Goal: Task Accomplishment & Management: Manage account settings

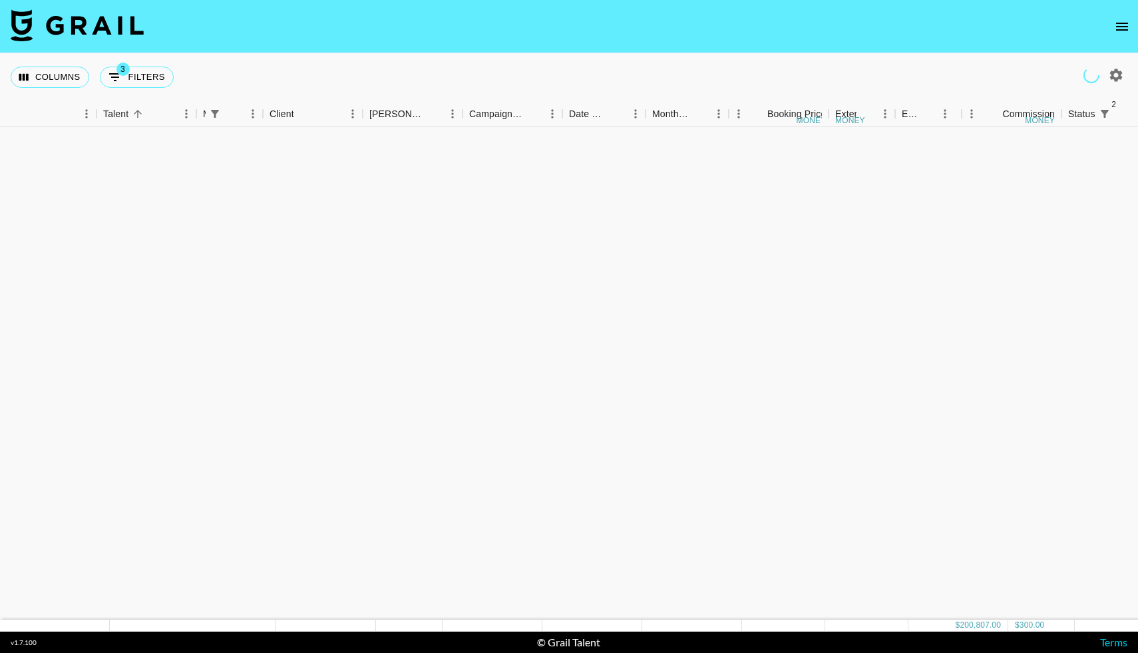
scroll to position [1319, 180]
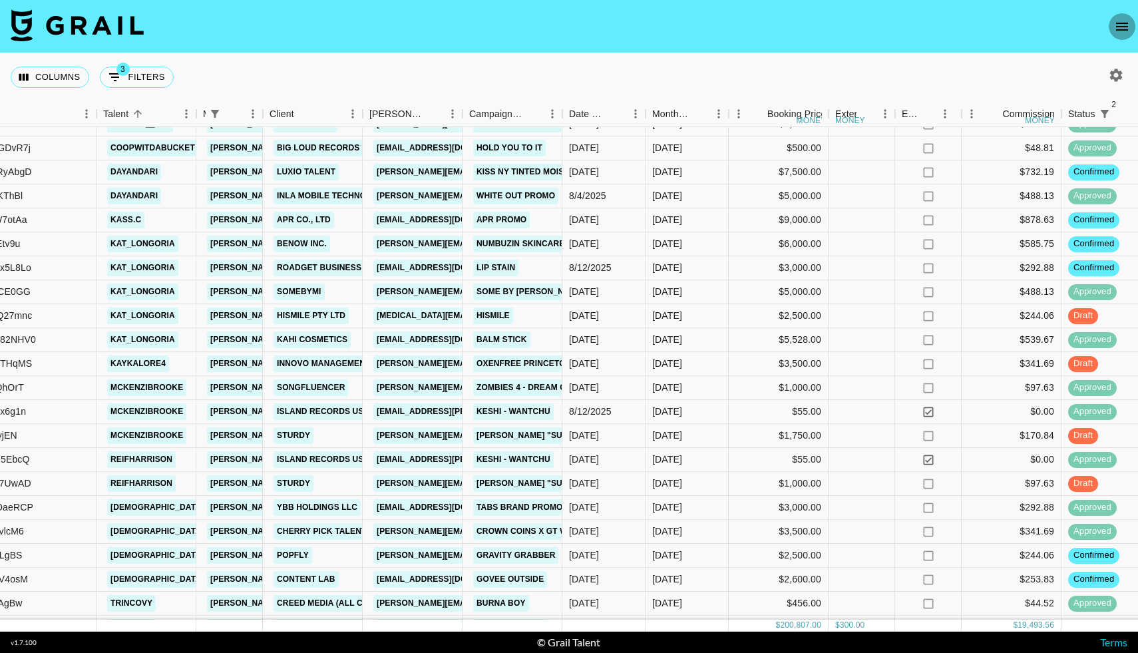
click at [1124, 32] on icon "open drawer" at bounding box center [1122, 27] width 16 height 16
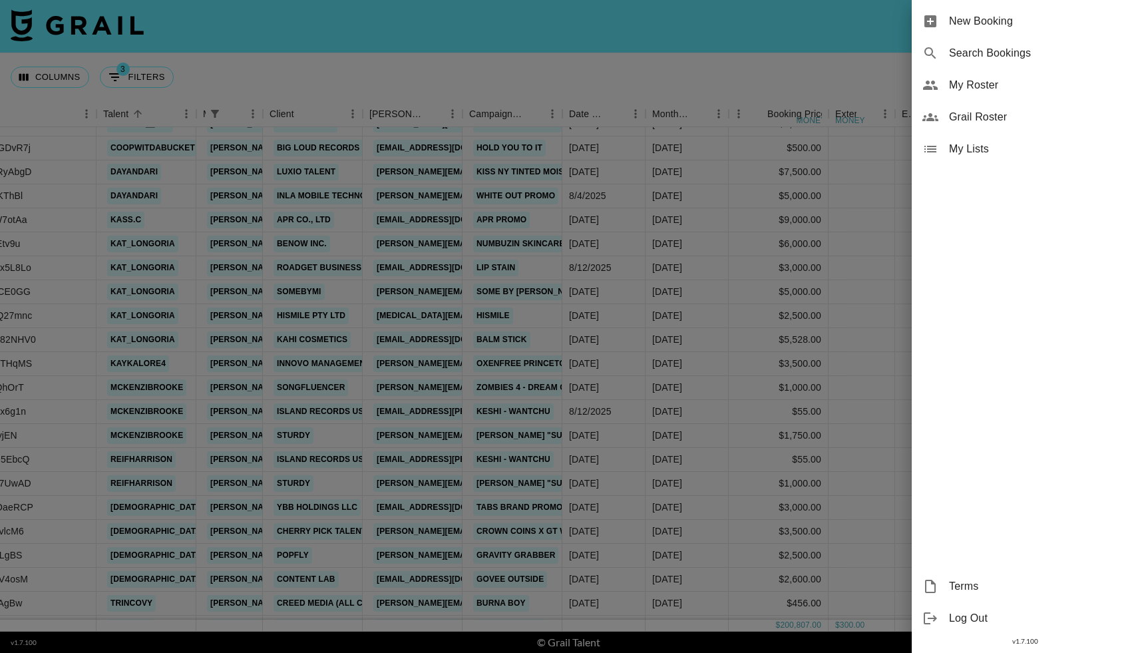
drag, startPoint x: 957, startPoint y: 94, endPoint x: 957, endPoint y: 101, distance: 7.3
click at [957, 101] on ul "New Booking Search Bookings My Roster Grail Roster My Lists" at bounding box center [1025, 85] width 226 height 170
click at [953, 120] on span "Grail Roster" at bounding box center [1038, 117] width 178 height 16
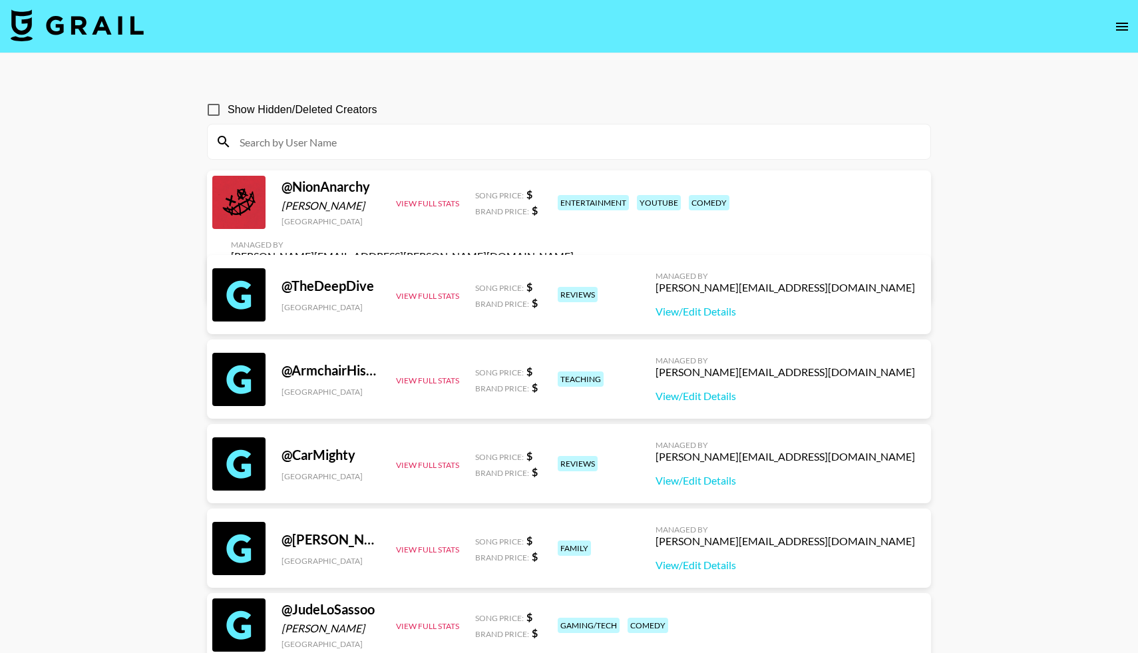
click at [407, 141] on input at bounding box center [577, 141] width 691 height 21
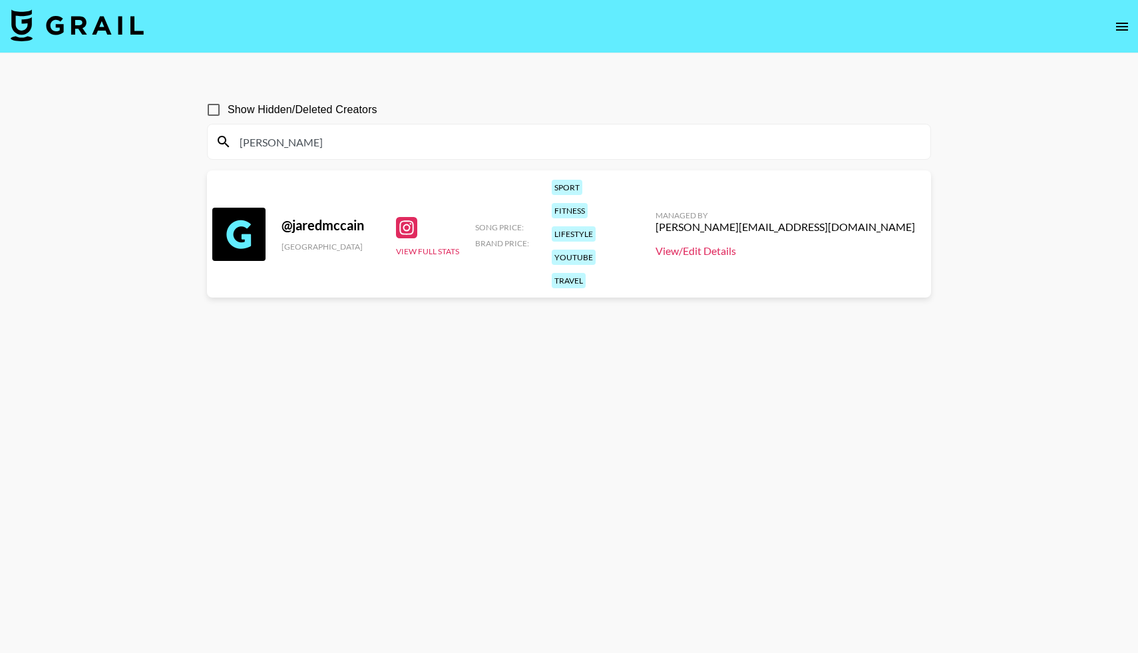
click at [798, 244] on link "View/Edit Details" at bounding box center [786, 250] width 260 height 13
drag, startPoint x: 268, startPoint y: 145, endPoint x: 227, endPoint y: 140, distance: 41.5
click at [227, 140] on div "[PERSON_NAME]" at bounding box center [569, 141] width 723 height 35
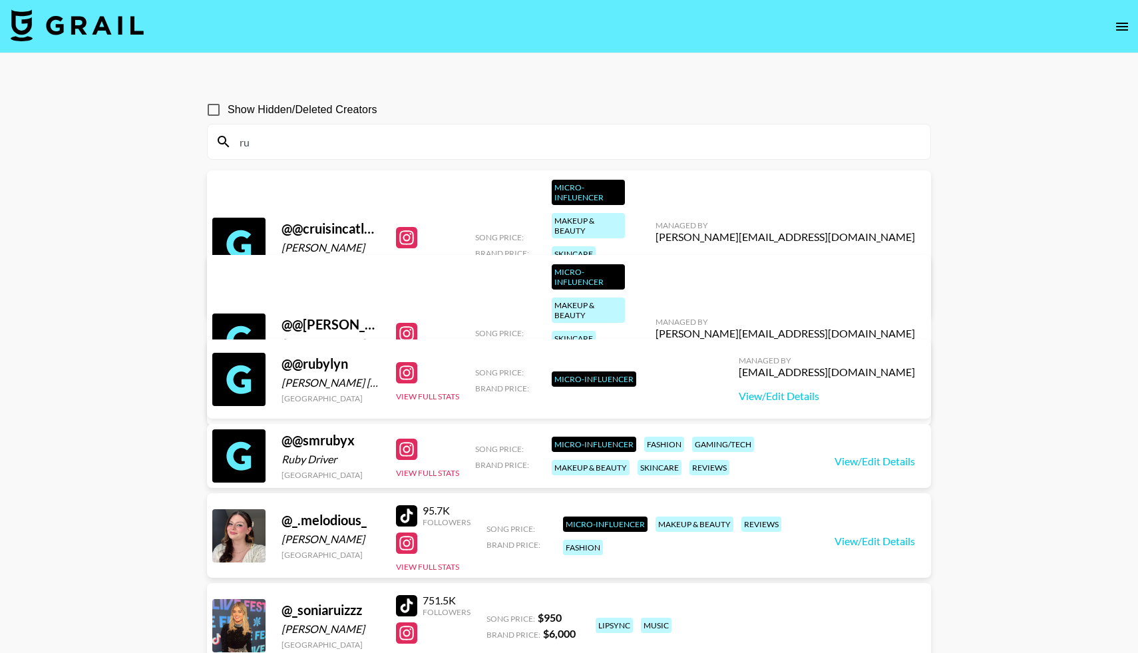
type input "r"
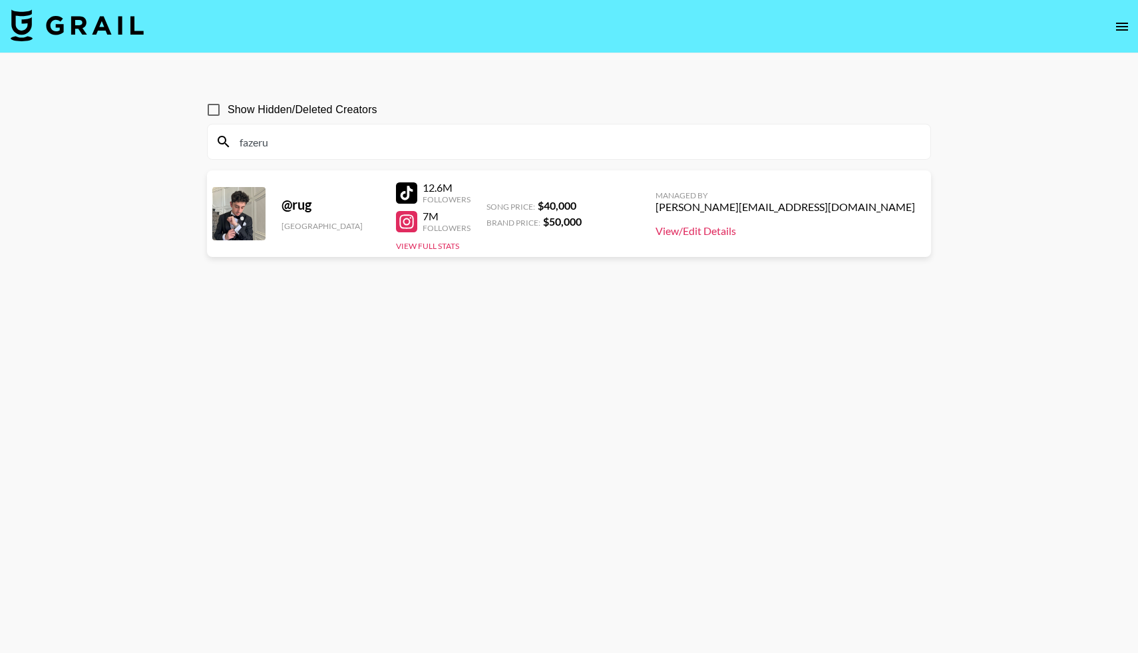
type input "fazeru"
click at [800, 230] on link "View/Edit Details" at bounding box center [786, 230] width 260 height 13
drag, startPoint x: 280, startPoint y: 142, endPoint x: 214, endPoint y: 136, distance: 66.2
click at [214, 136] on div "fazeru" at bounding box center [569, 141] width 723 height 35
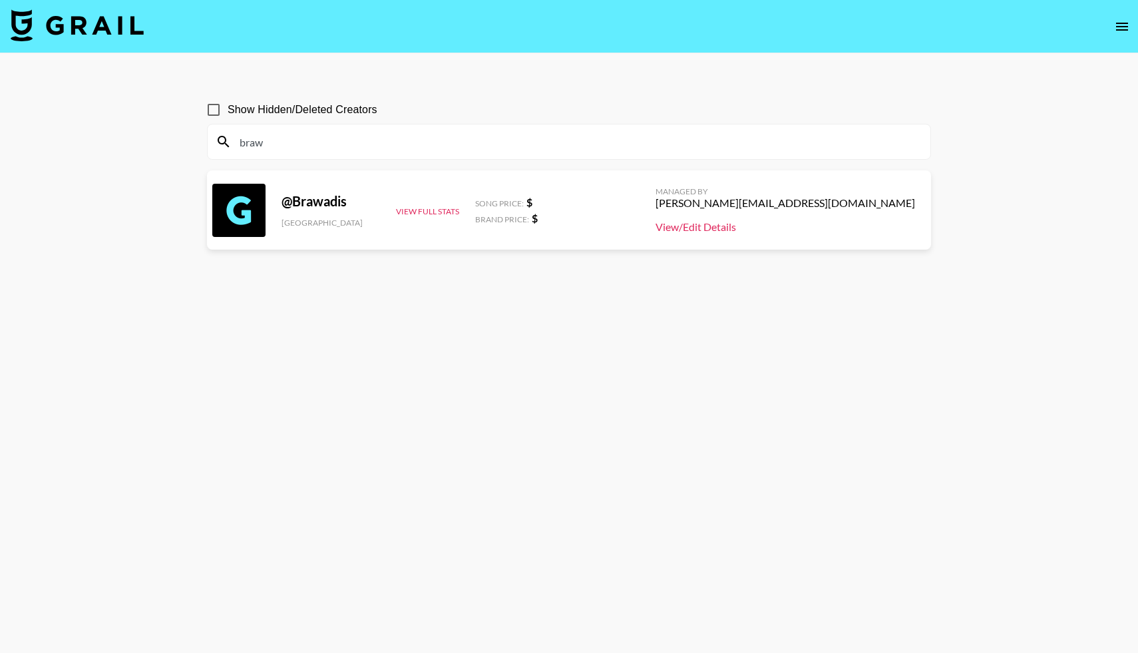
click at [817, 228] on link "View/Edit Details" at bounding box center [786, 226] width 260 height 13
click at [299, 146] on input "braw" at bounding box center [577, 141] width 691 height 21
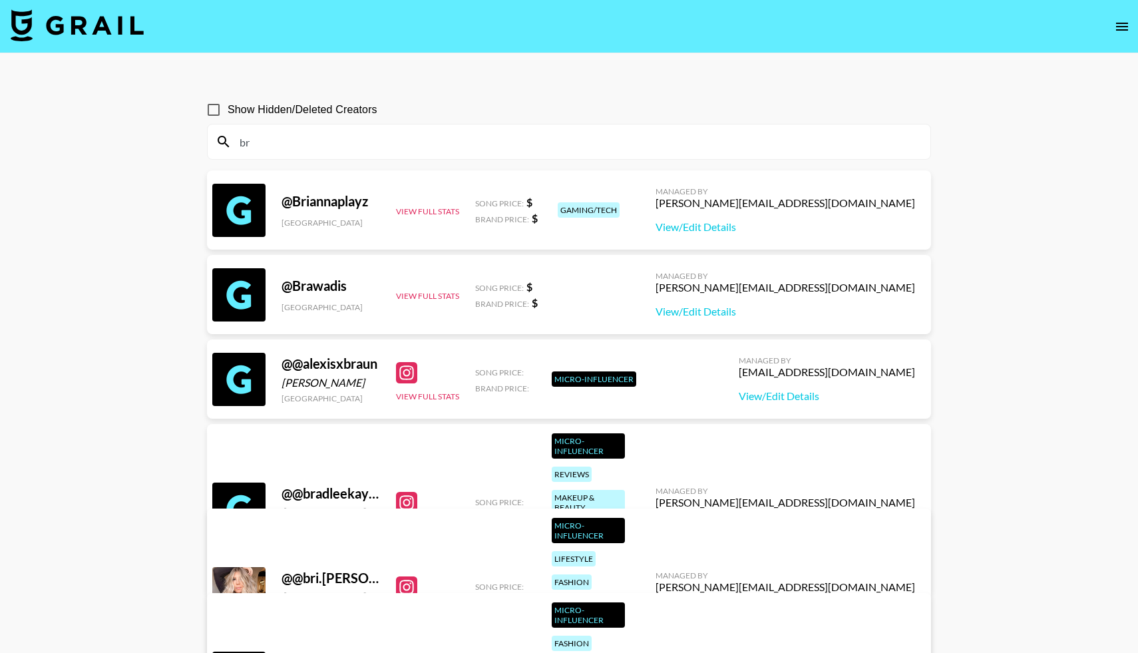
type input "b"
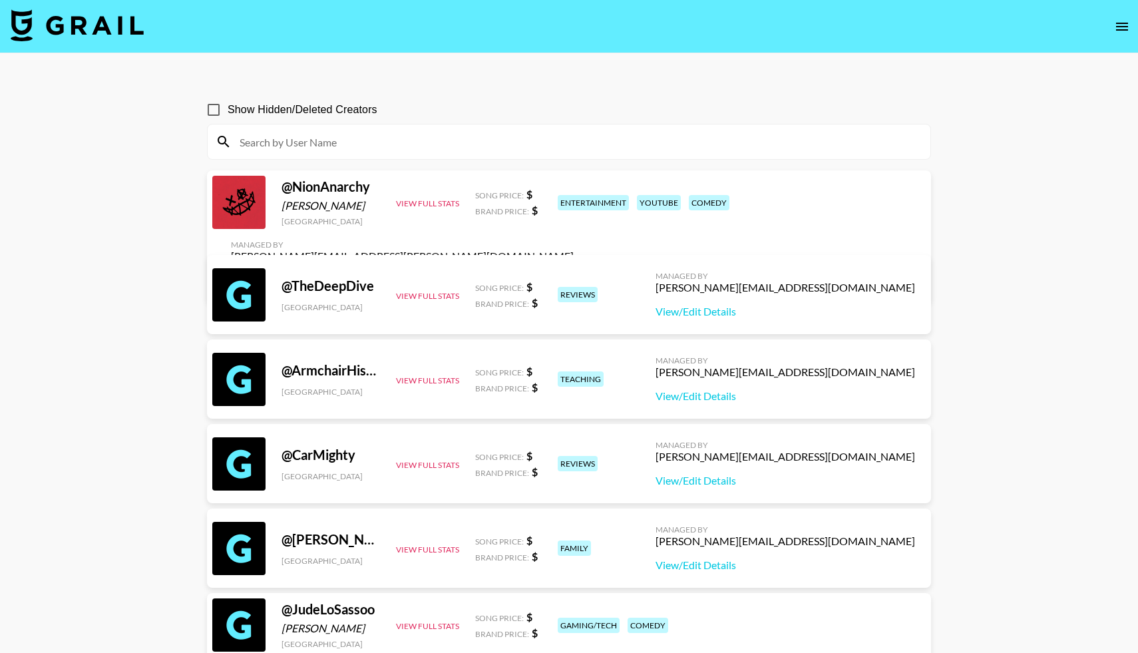
click at [423, 97] on div "Show Hidden/Deleted Creators" at bounding box center [569, 110] width 724 height 28
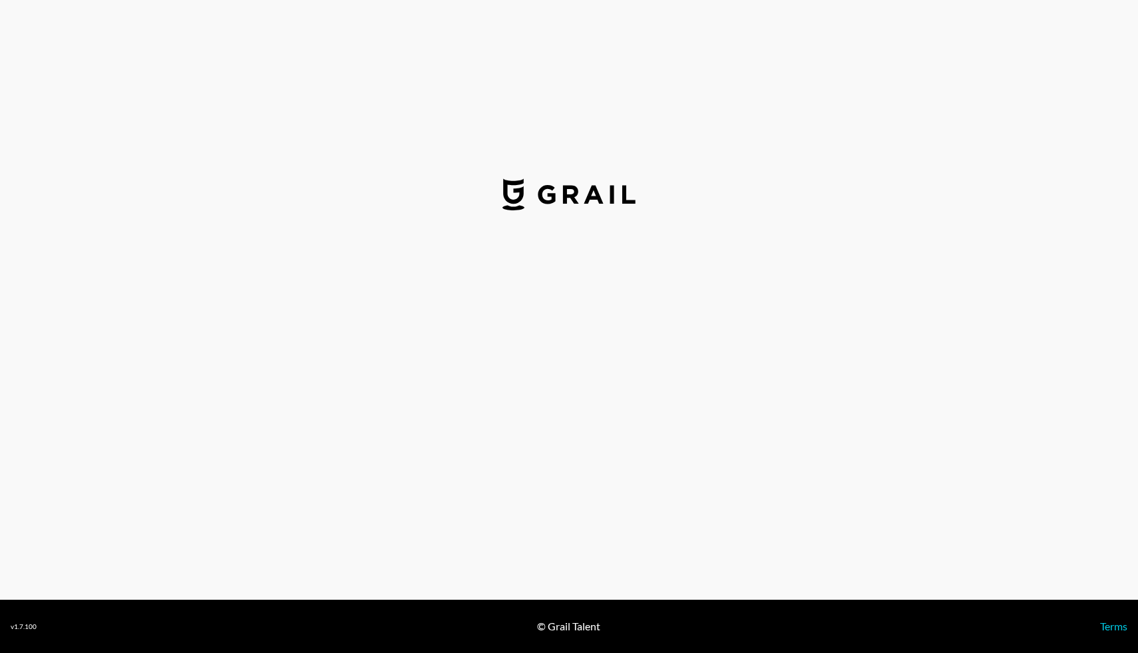
select select "USD"
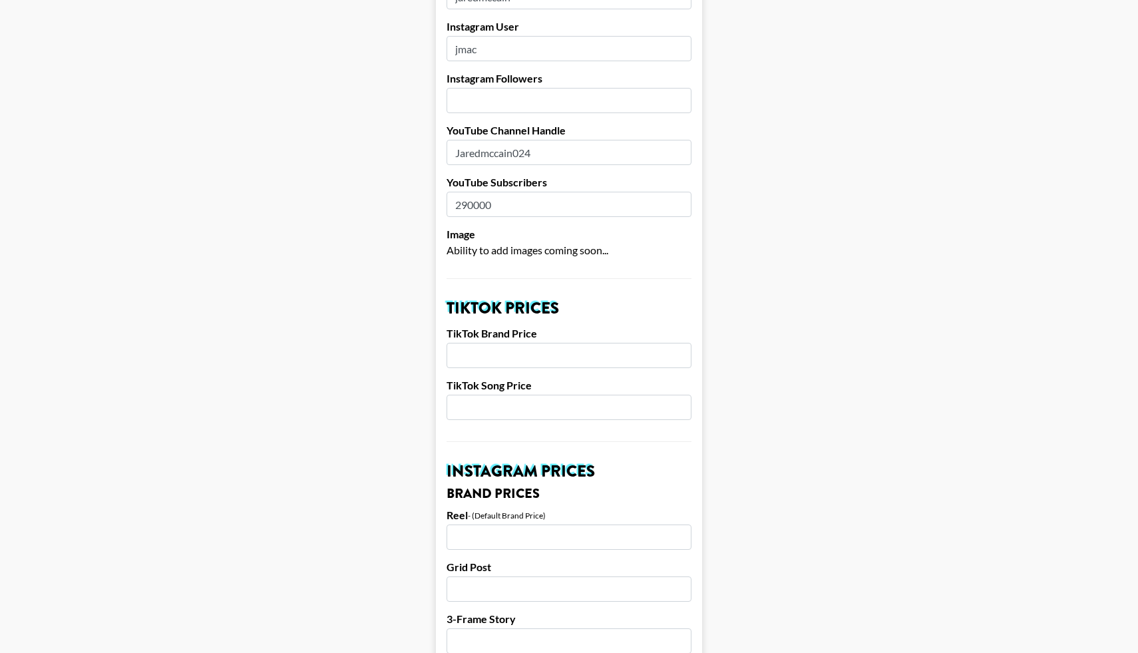
scroll to position [222, 0]
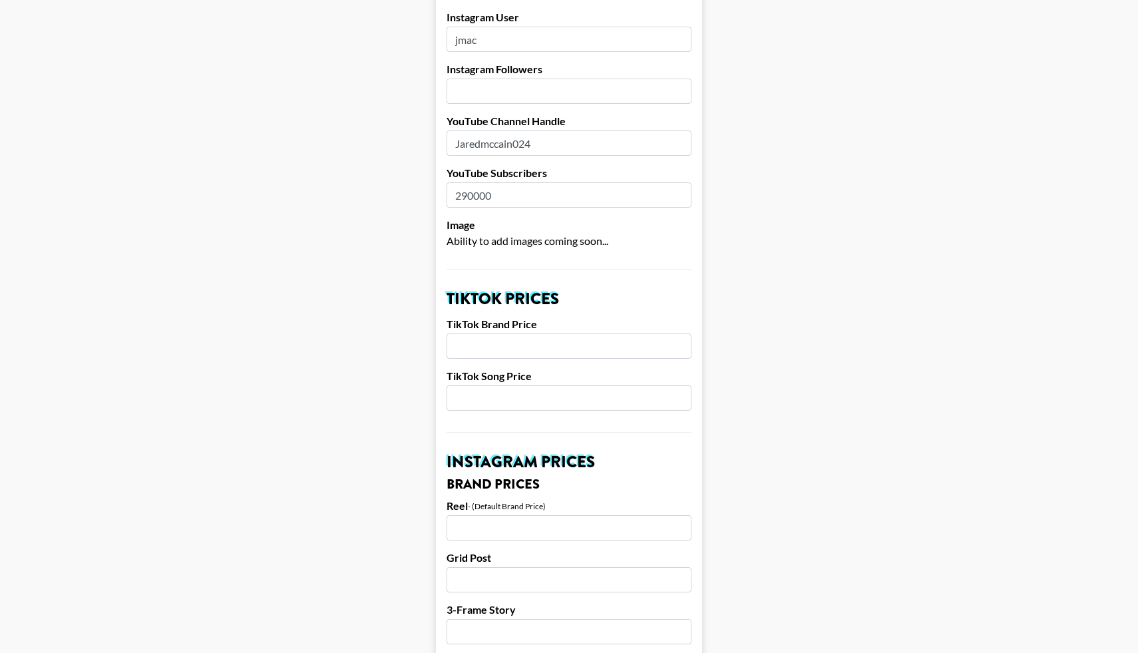
click at [483, 334] on input "number" at bounding box center [569, 346] width 245 height 25
type input "50000"
click at [465, 515] on input "number" at bounding box center [569, 527] width 245 height 25
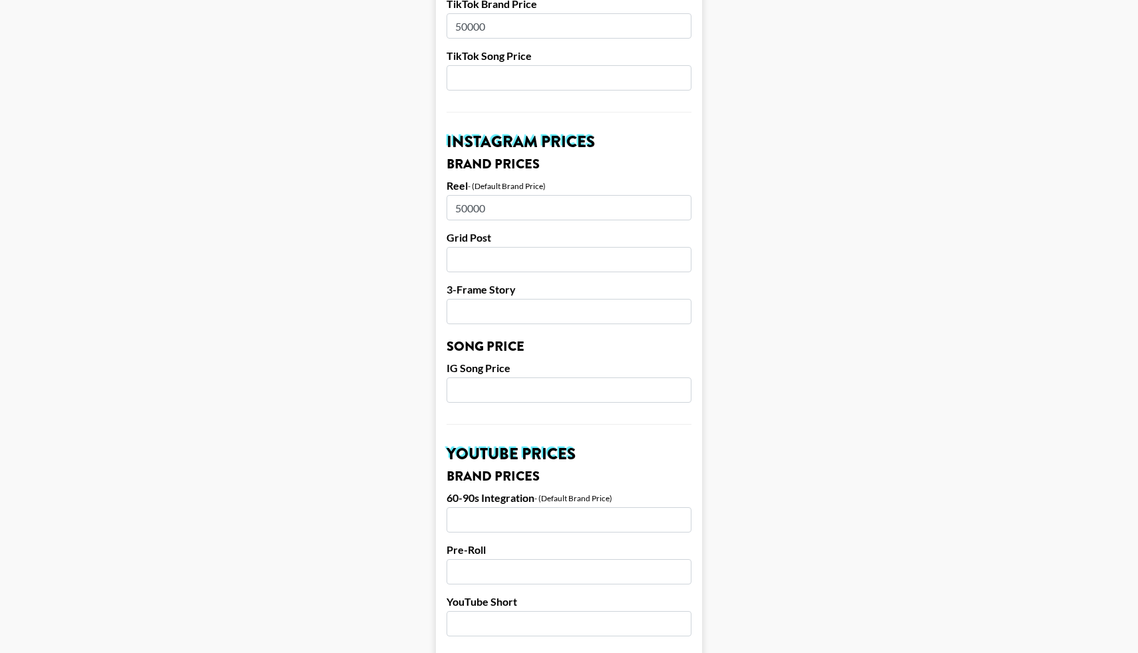
scroll to position [543, 0]
type input "50000"
click at [469, 507] on input "number" at bounding box center [569, 519] width 245 height 25
type input "50000"
click at [465, 617] on form "Airtable ID: recuesv1CnINOPhNv Manager(s) laura_clark@grail-talent.com ​ TikTok…" at bounding box center [569, 369] width 266 height 1676
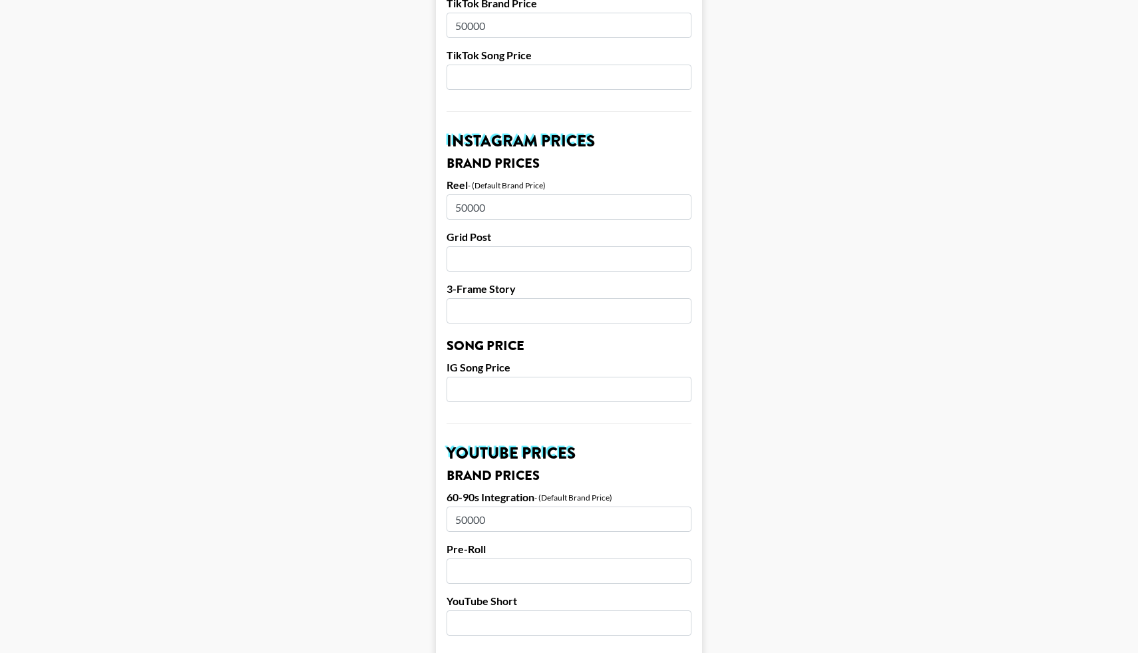
click at [469, 610] on input "number" at bounding box center [569, 622] width 245 height 25
type input "50000"
click at [567, 469] on h3 "Brand Prices" at bounding box center [569, 475] width 245 height 13
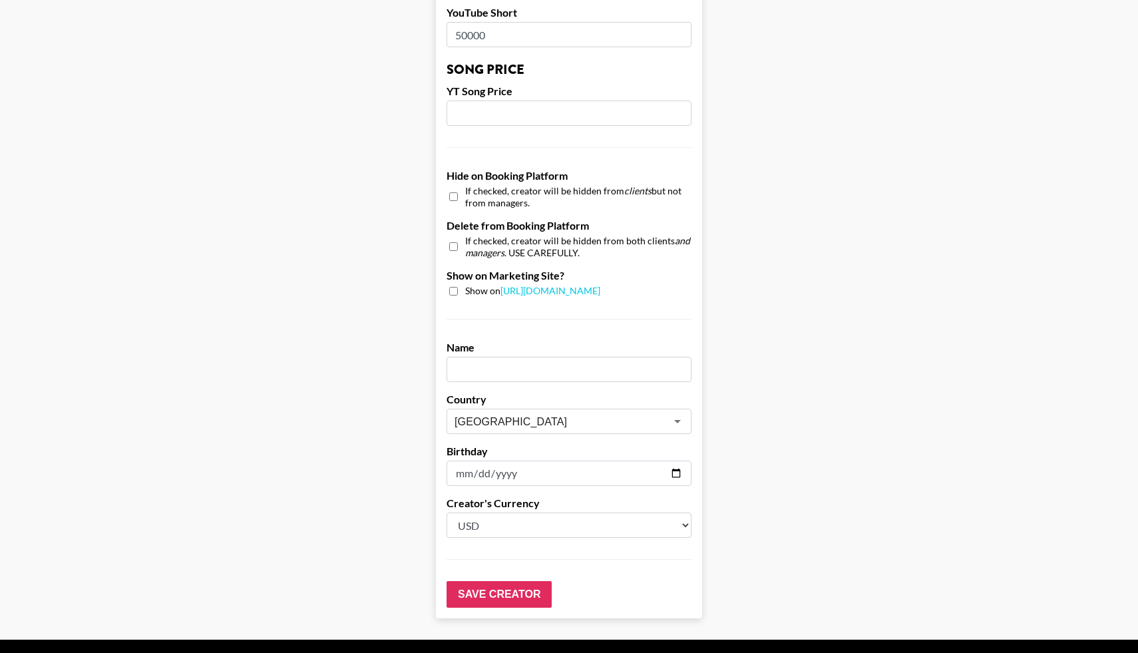
scroll to position [1153, 0]
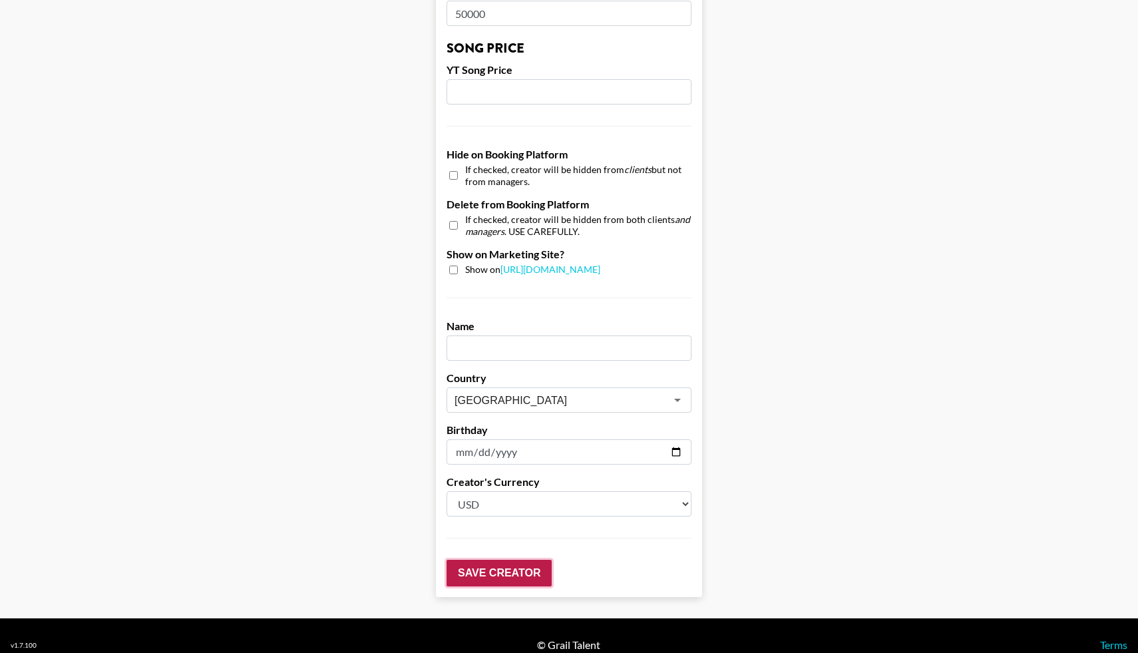
click at [494, 561] on input "Save Creator" at bounding box center [499, 573] width 105 height 27
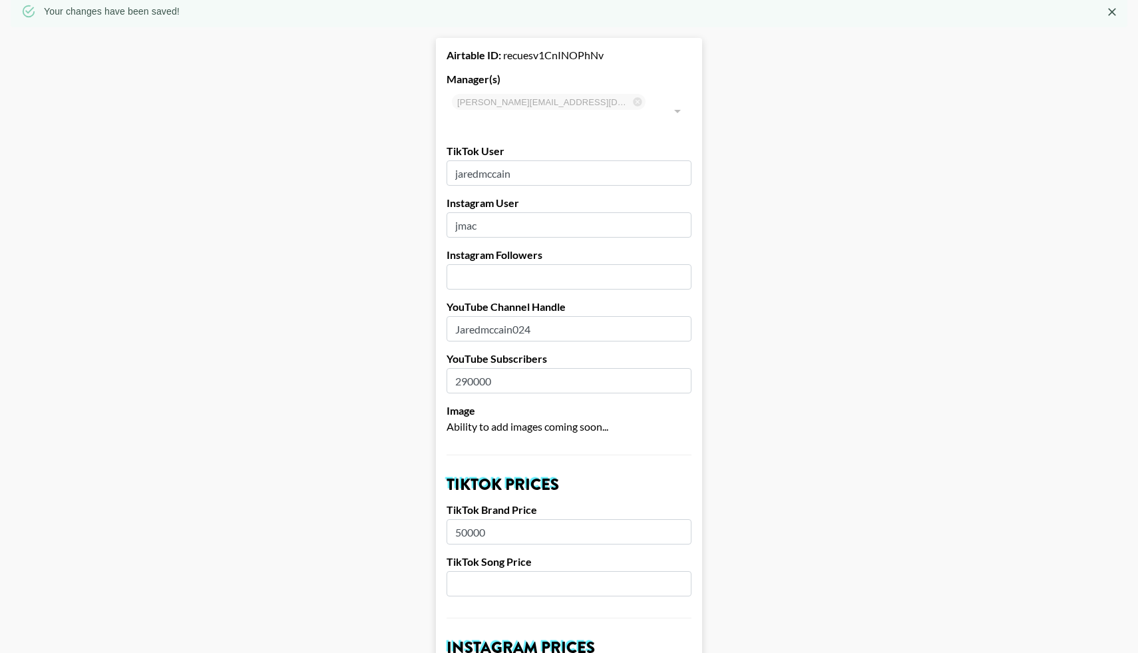
scroll to position [0, 0]
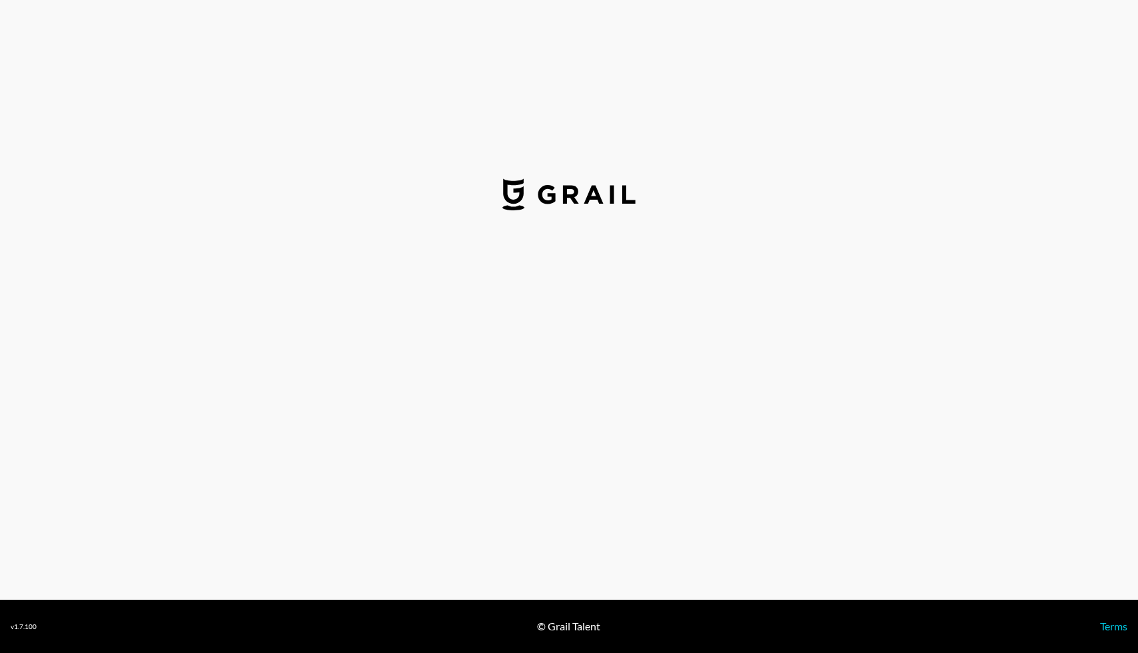
select select "USD"
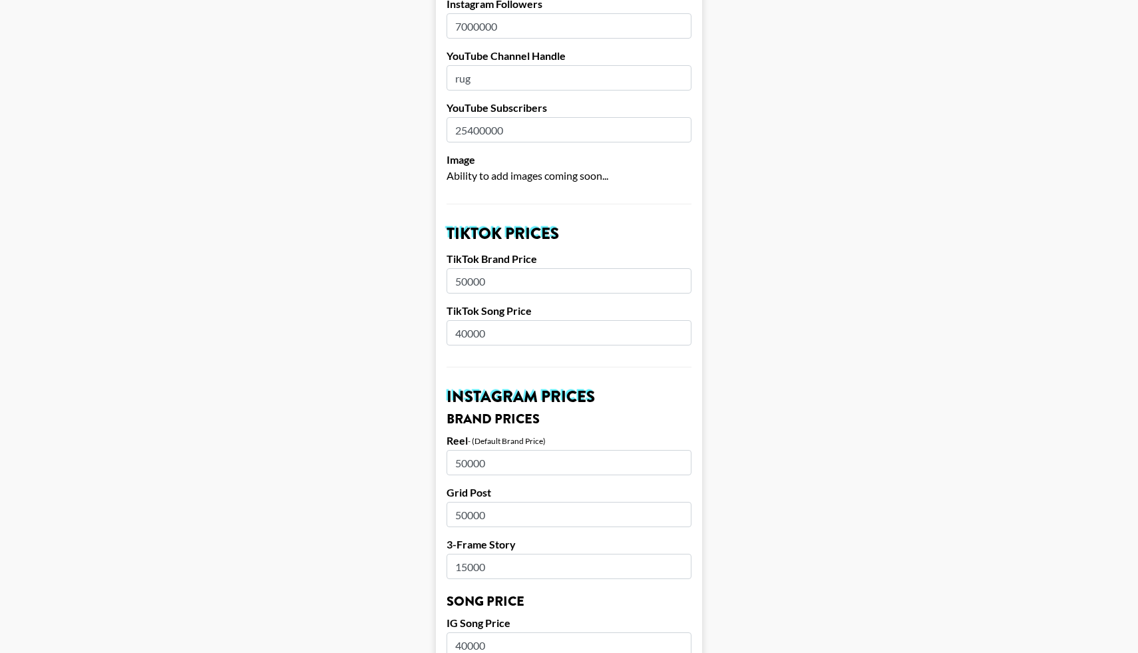
scroll to position [298, 0]
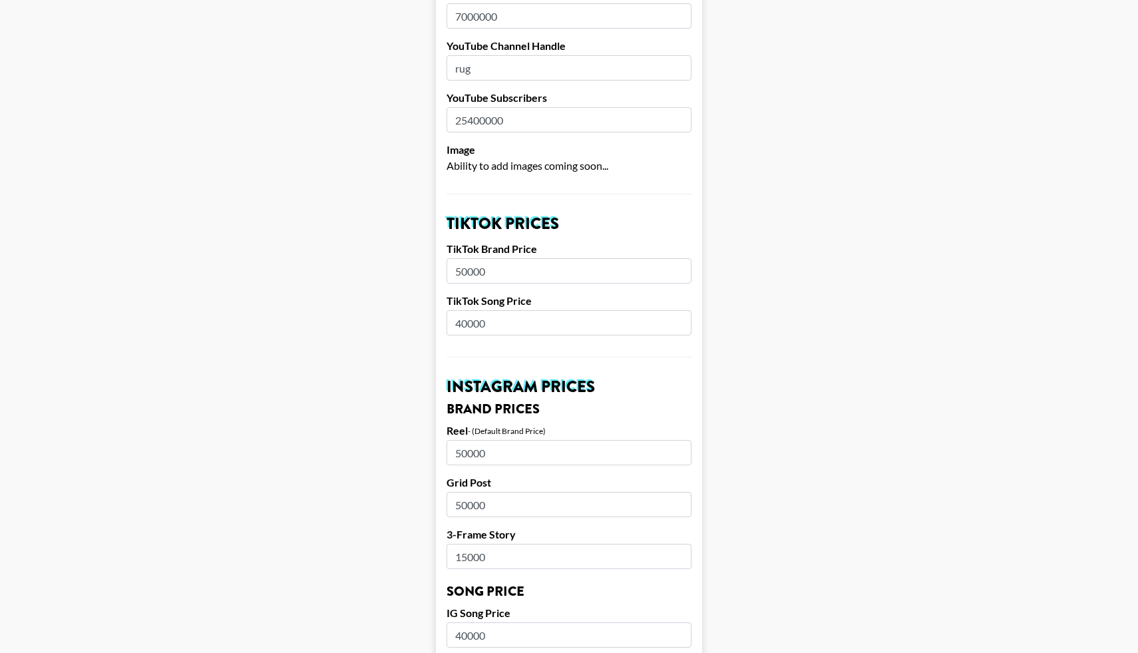
drag, startPoint x: 490, startPoint y: 304, endPoint x: 426, endPoint y: 302, distance: 64.0
click at [426, 305] on main "Airtable ID: rec55xcRP0ShSn29k Manager(s) laura_clark@grail-talent.com ​ TikTok…" at bounding box center [569, 615] width 1117 height 1676
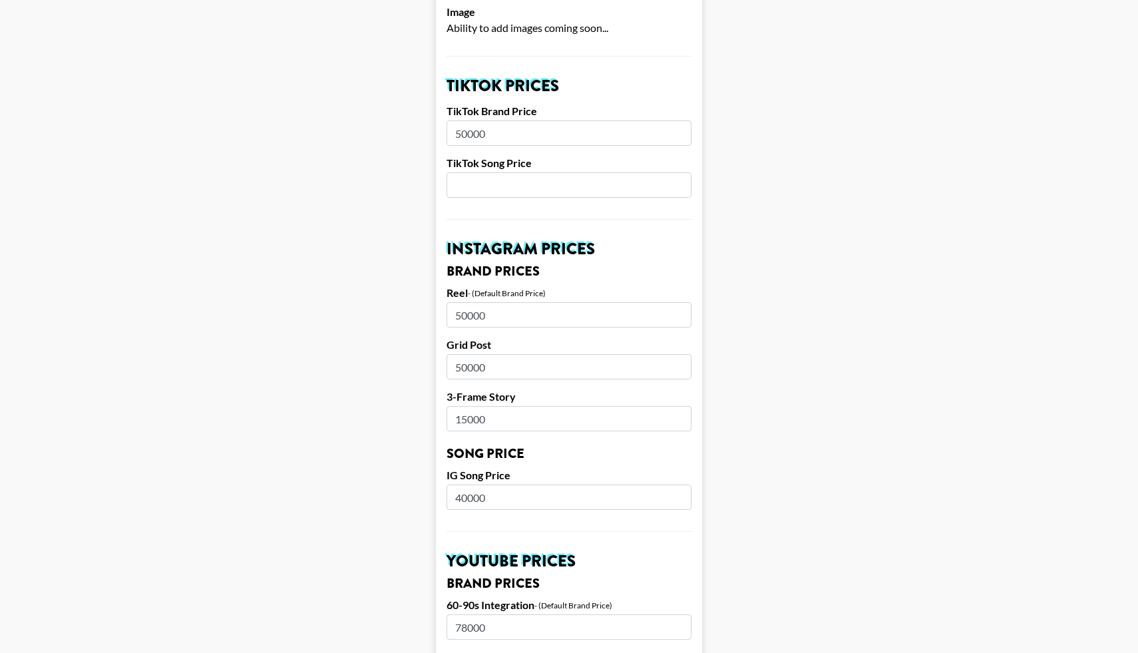
scroll to position [445, 0]
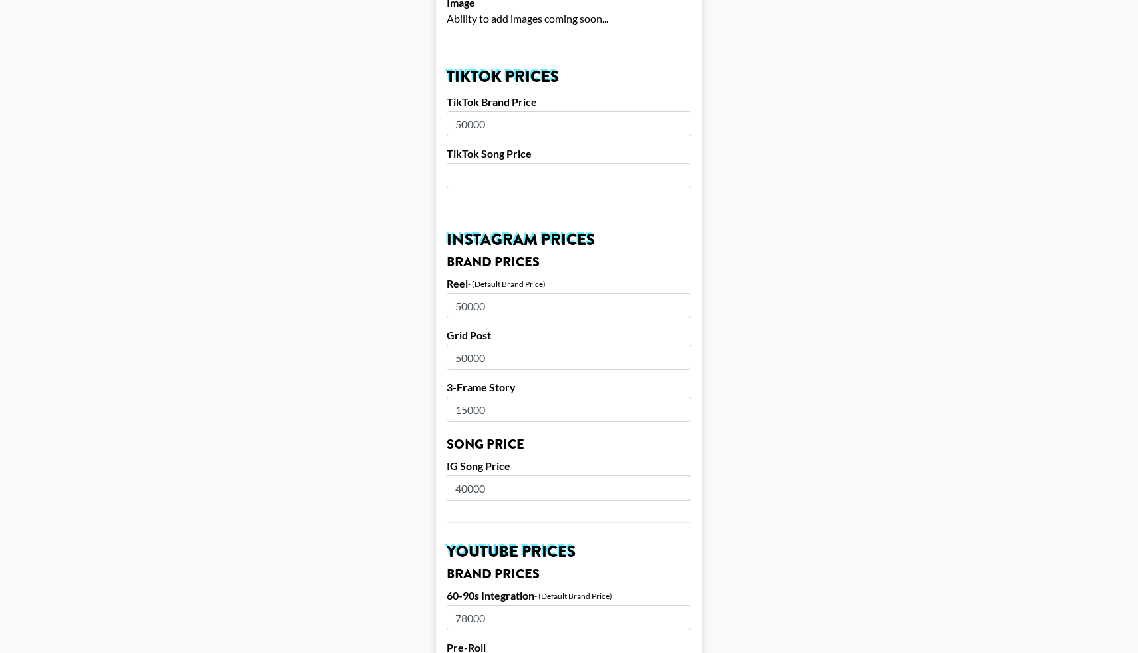
drag, startPoint x: 493, startPoint y: 469, endPoint x: 421, endPoint y: 470, distance: 72.6
click at [421, 470] on main "Airtable ID: rec55xcRP0ShSn29k Manager(s) laura_clark@grail-talent.com ​ TikTok…" at bounding box center [569, 468] width 1117 height 1676
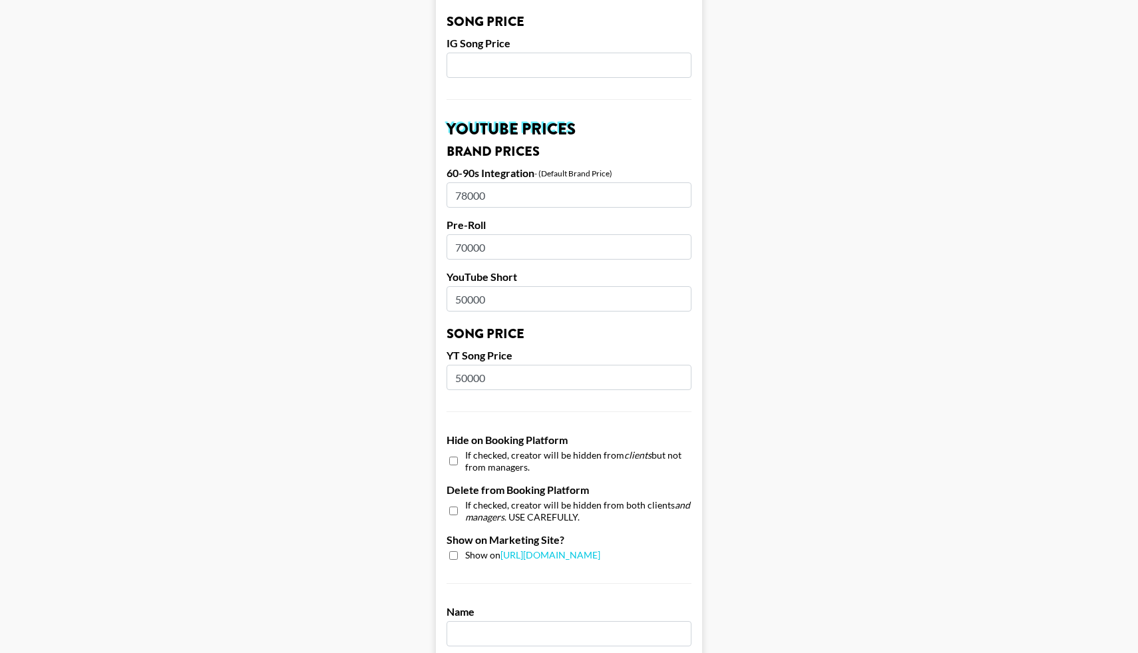
scroll to position [863, 0]
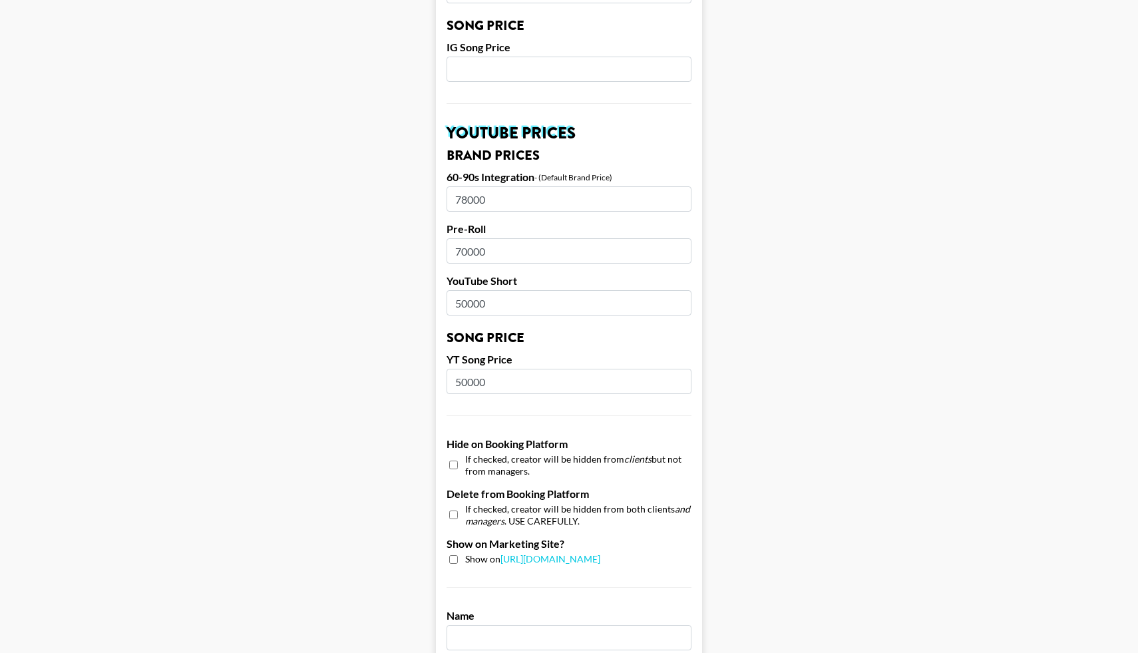
drag, startPoint x: 491, startPoint y: 236, endPoint x: 439, endPoint y: 231, distance: 52.9
click at [439, 231] on form "Airtable ID: rec55xcRP0ShSn29k Manager(s) laura_clark@grail-talent.com ​ TikTok…" at bounding box center [569, 49] width 266 height 1676
type input "78000"
drag, startPoint x: 500, startPoint y: 174, endPoint x: 436, endPoint y: 186, distance: 65.1
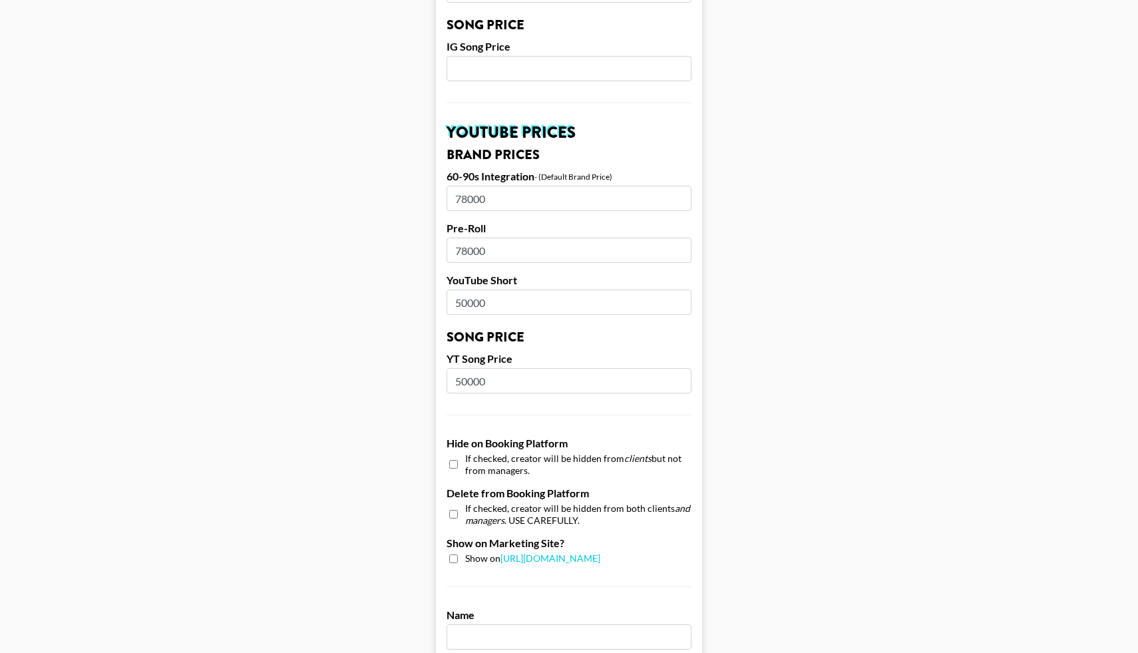
click at [436, 186] on form "Airtable ID: rec55xcRP0ShSn29k Manager(s) laura_clark@grail-talent.com ​ TikTok…" at bounding box center [569, 49] width 266 height 1676
type input "80000"
click at [489, 290] on input "50000" at bounding box center [569, 302] width 245 height 25
drag, startPoint x: 489, startPoint y: 362, endPoint x: 425, endPoint y: 363, distance: 63.9
click at [425, 365] on main "Airtable ID: rec55xcRP0ShSn29k Manager(s) laura_clark@grail-talent.com ​ TikTok…" at bounding box center [569, 49] width 1117 height 1676
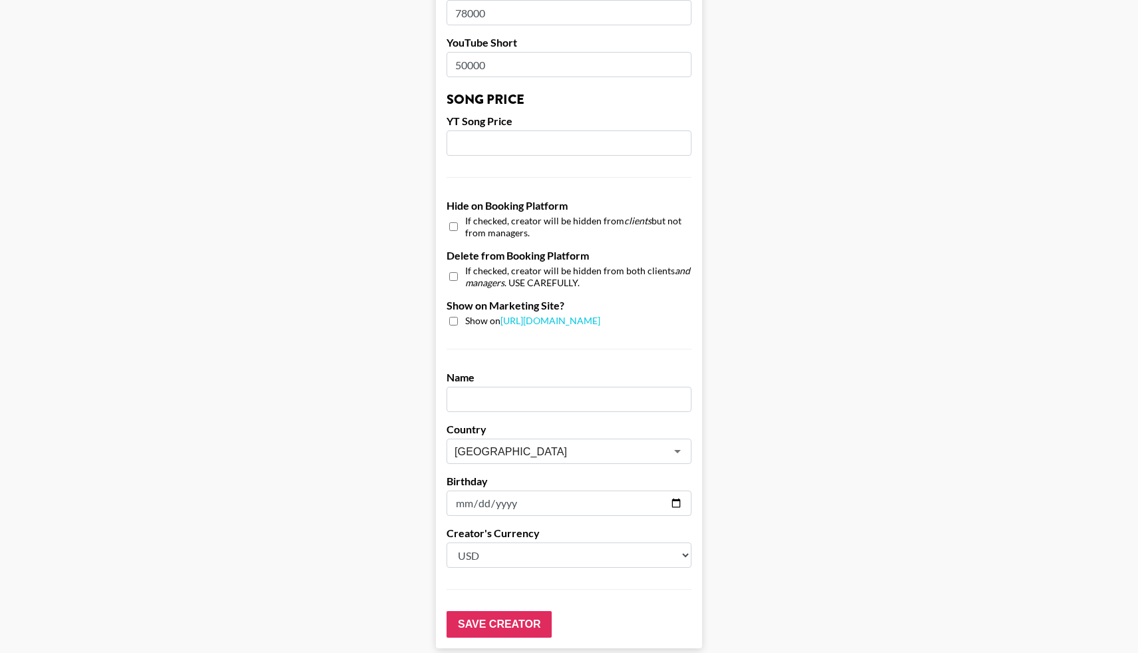
scroll to position [1153, 0]
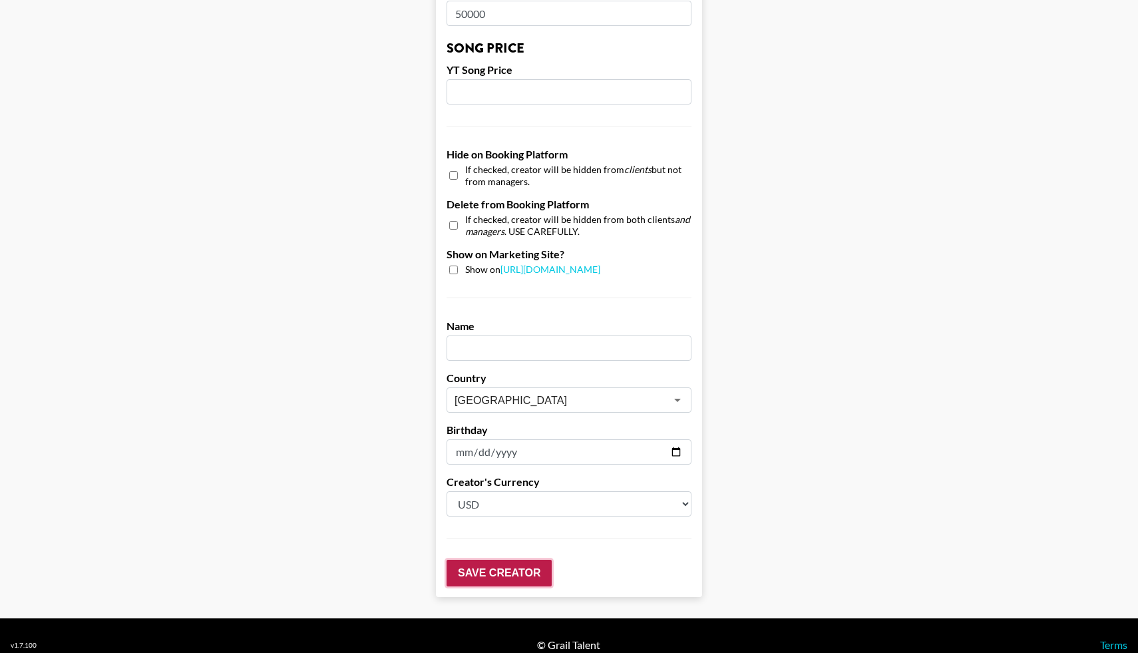
click at [473, 560] on input "Save Creator" at bounding box center [499, 573] width 105 height 27
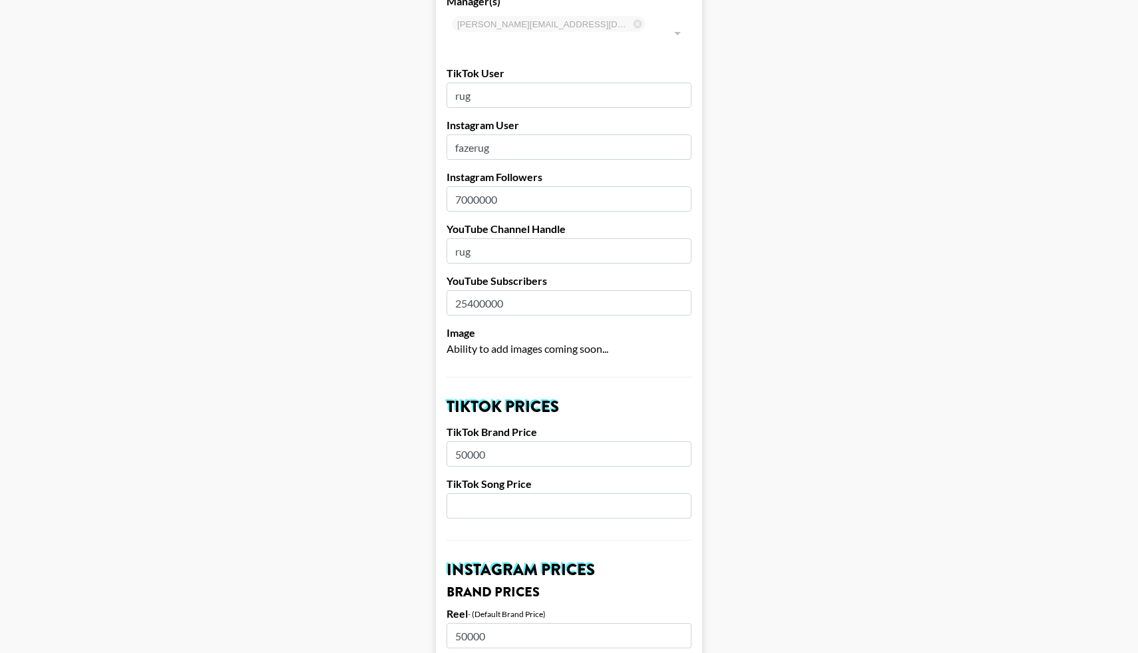
scroll to position [0, 0]
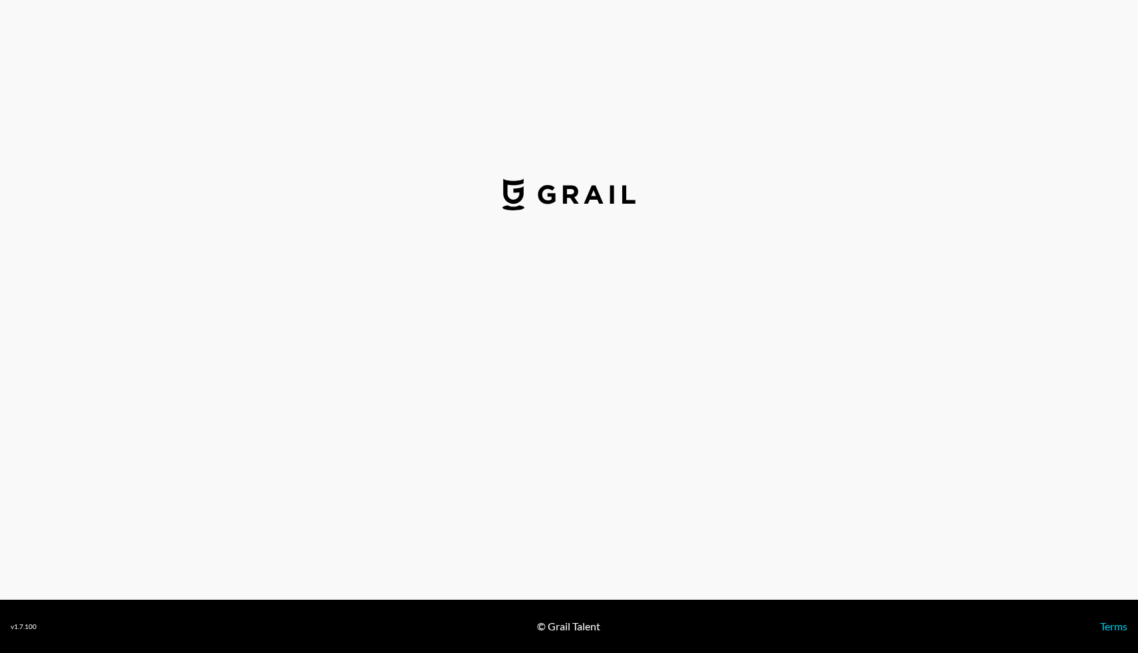
select select "USD"
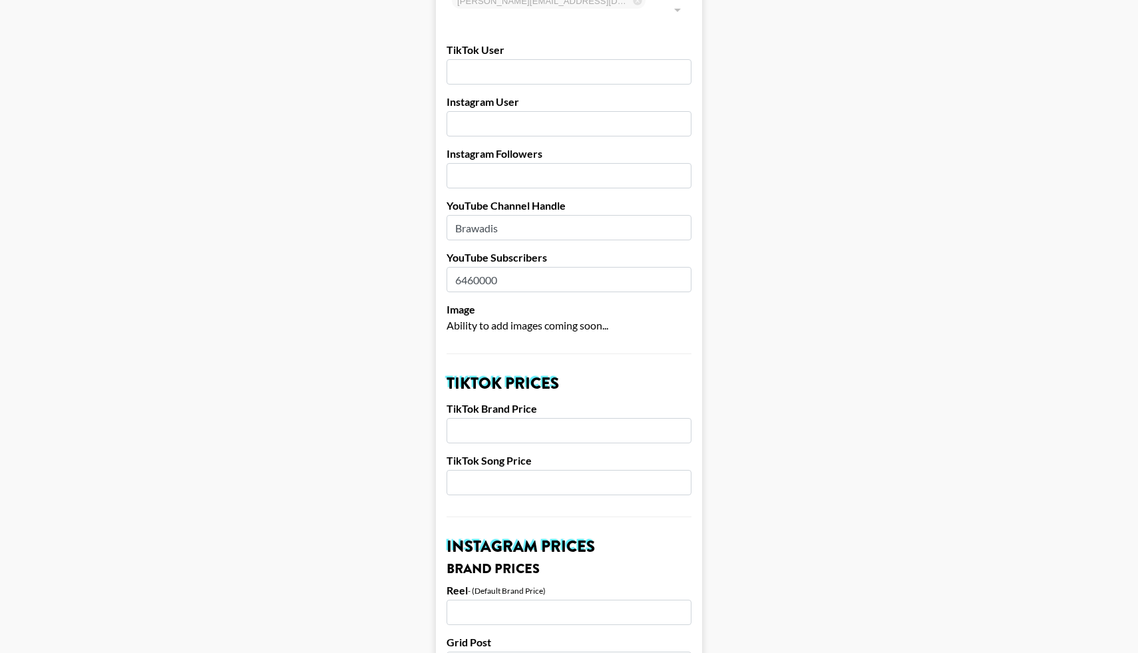
scroll to position [145, 0]
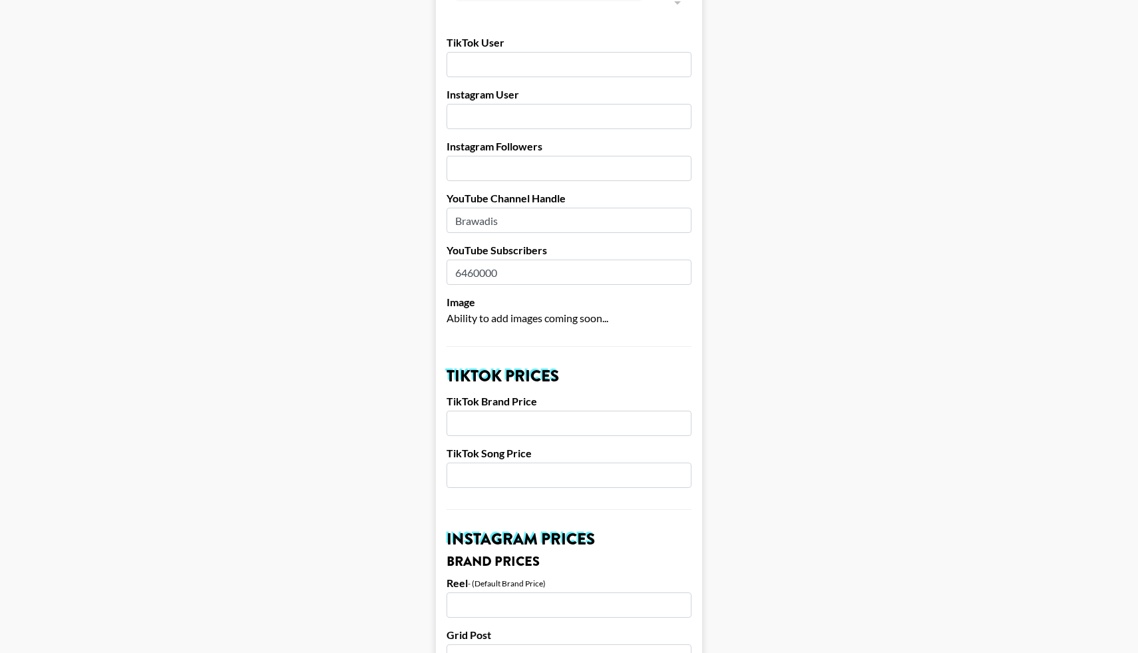
click at [465, 411] on input "number" at bounding box center [569, 423] width 245 height 25
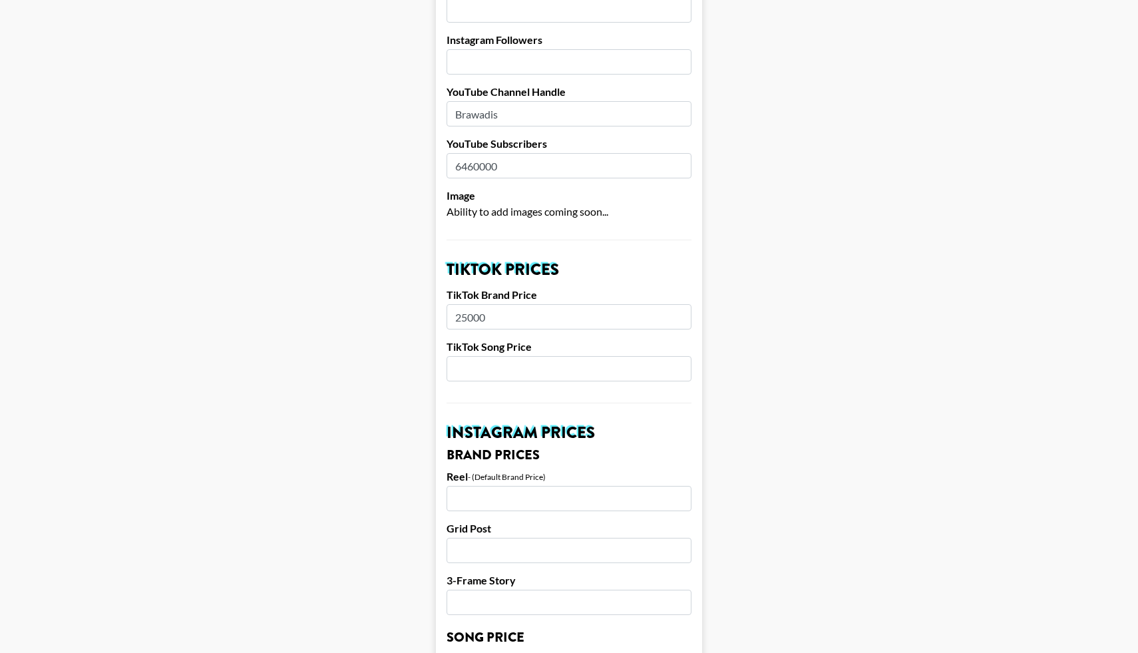
scroll to position [256, 0]
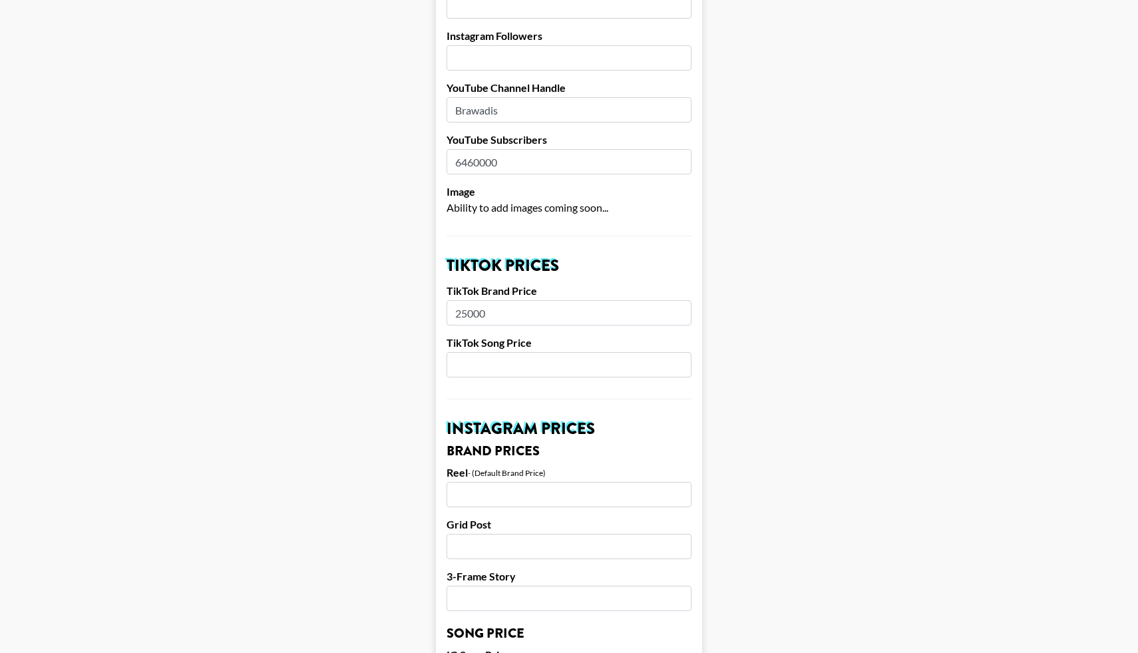
type input "25000"
click at [483, 482] on input "number" at bounding box center [569, 494] width 245 height 25
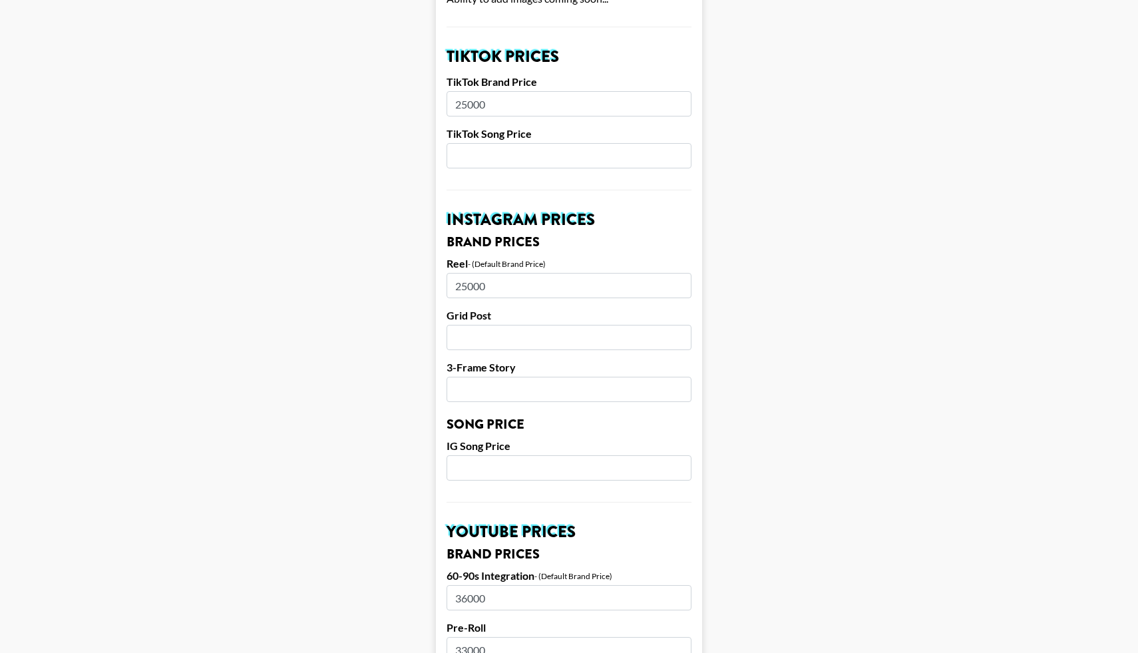
scroll to position [472, 0]
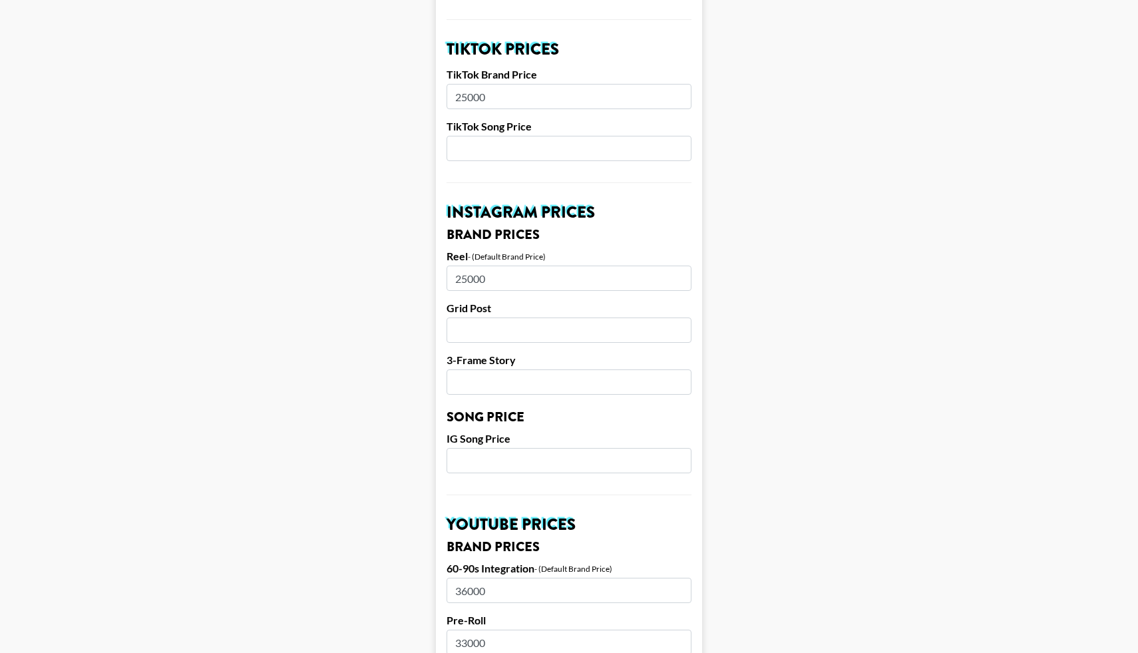
type input "25000"
click at [508, 324] on input "number" at bounding box center [569, 330] width 245 height 25
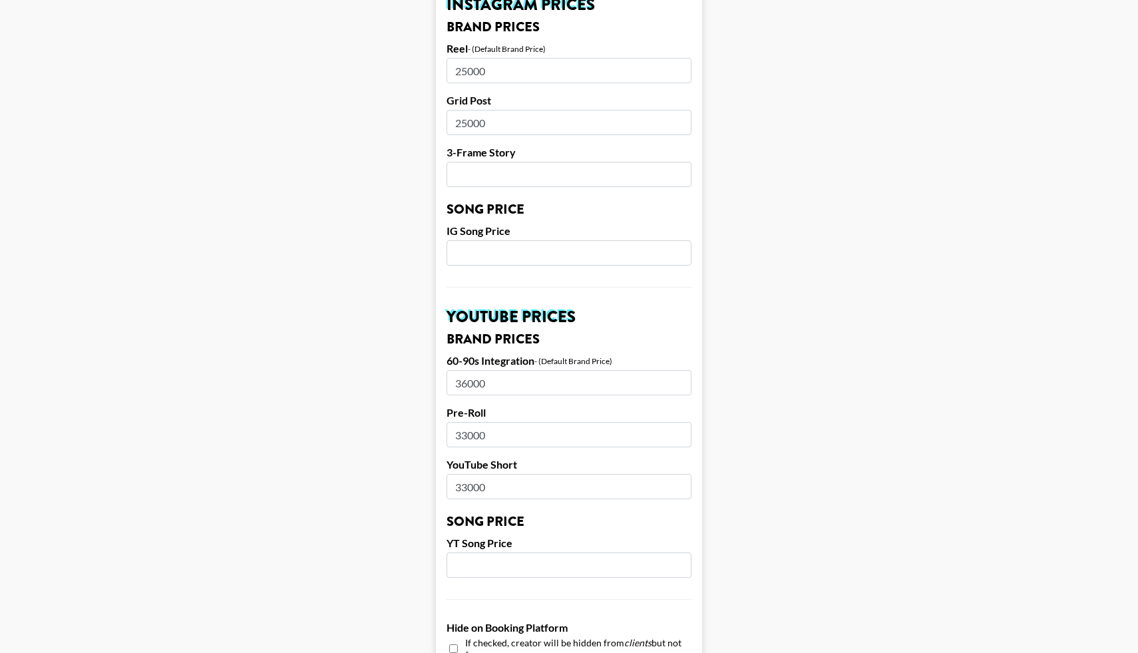
scroll to position [688, 0]
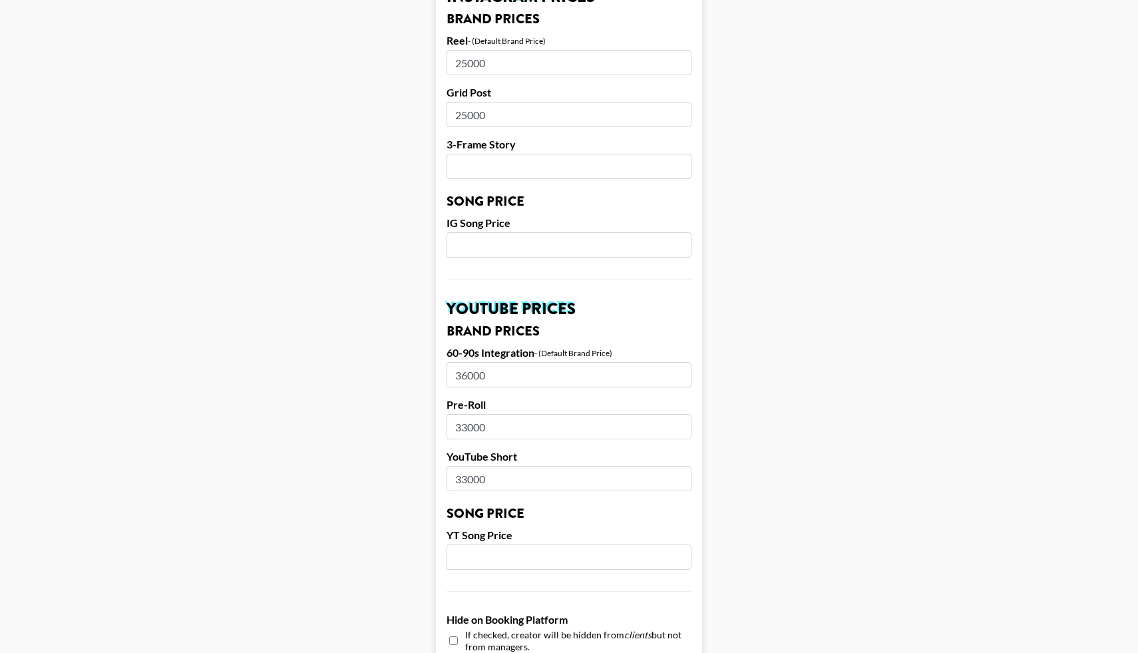
type input "25000"
drag, startPoint x: 491, startPoint y: 357, endPoint x: 435, endPoint y: 363, distance: 55.5
click at [436, 363] on form "Airtable ID: recLoJBlGVpu3qiLp Manager(s) laura_clark@grail-talent.com ​ TikTok…" at bounding box center [569, 225] width 266 height 1676
drag, startPoint x: 525, startPoint y: 358, endPoint x: 447, endPoint y: 362, distance: 78.7
click at [447, 362] on input "36000" at bounding box center [569, 374] width 245 height 25
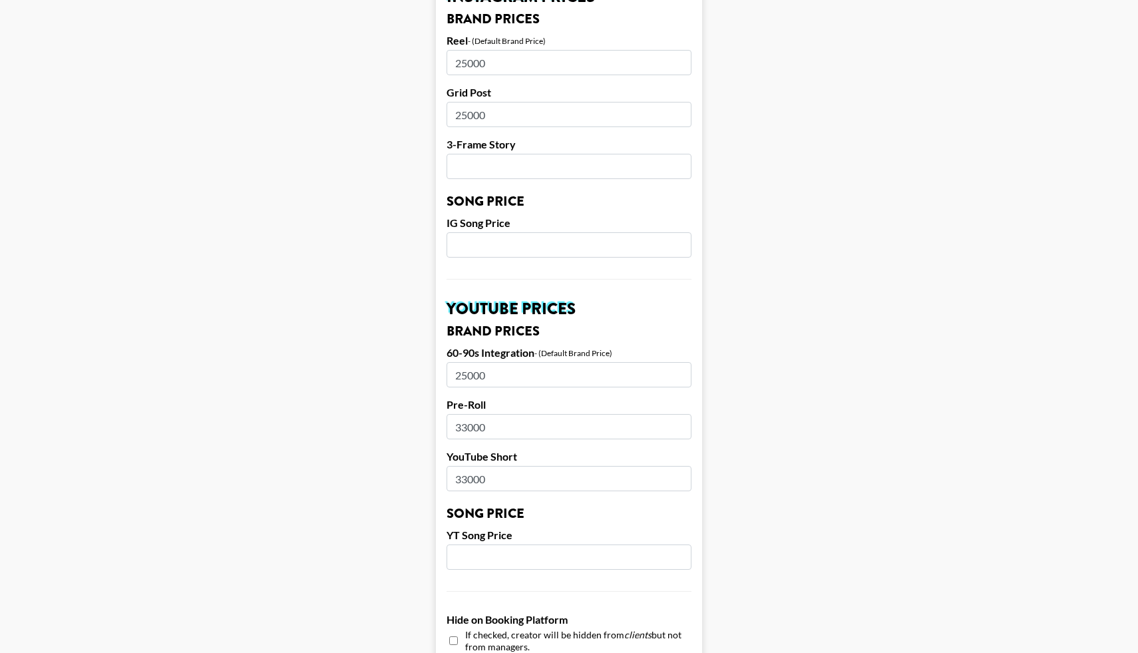
type input "25000"
drag, startPoint x: 488, startPoint y: 411, endPoint x: 433, endPoint y: 409, distance: 54.6
click at [433, 409] on main "Airtable ID: recLoJBlGVpu3qiLp Manager(s) laura_clark@grail-talent.com ​ TikTok…" at bounding box center [569, 225] width 1117 height 1676
type input "25000"
drag, startPoint x: 484, startPoint y: 465, endPoint x: 449, endPoint y: 464, distance: 35.3
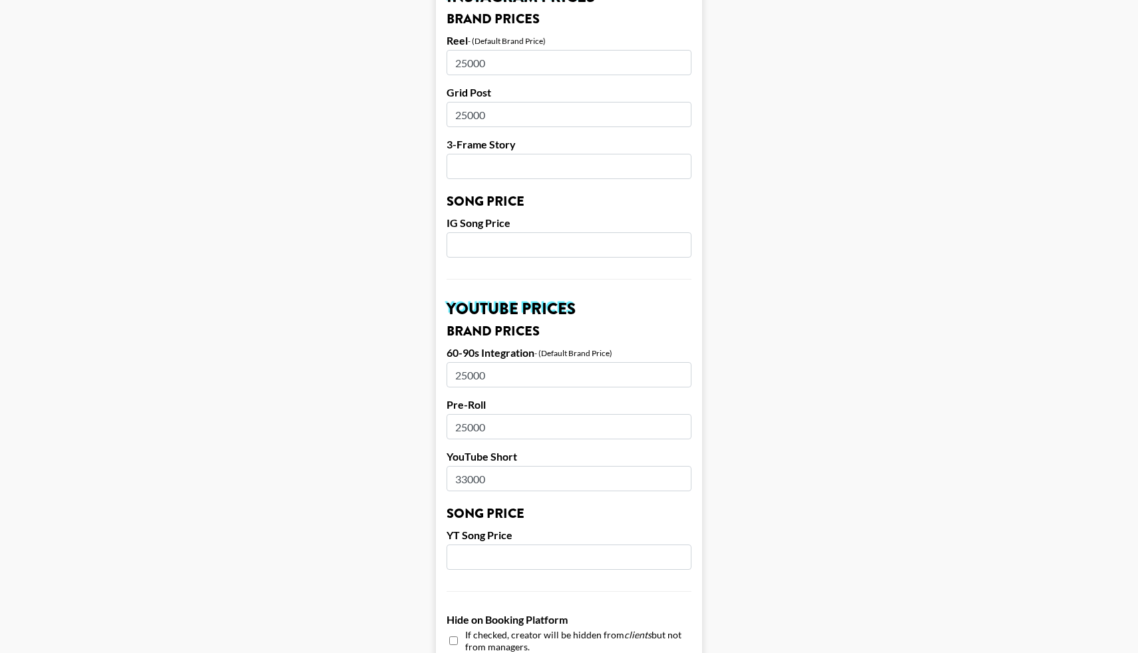
click at [449, 466] on input "33000" at bounding box center [569, 478] width 245 height 25
type input "25000"
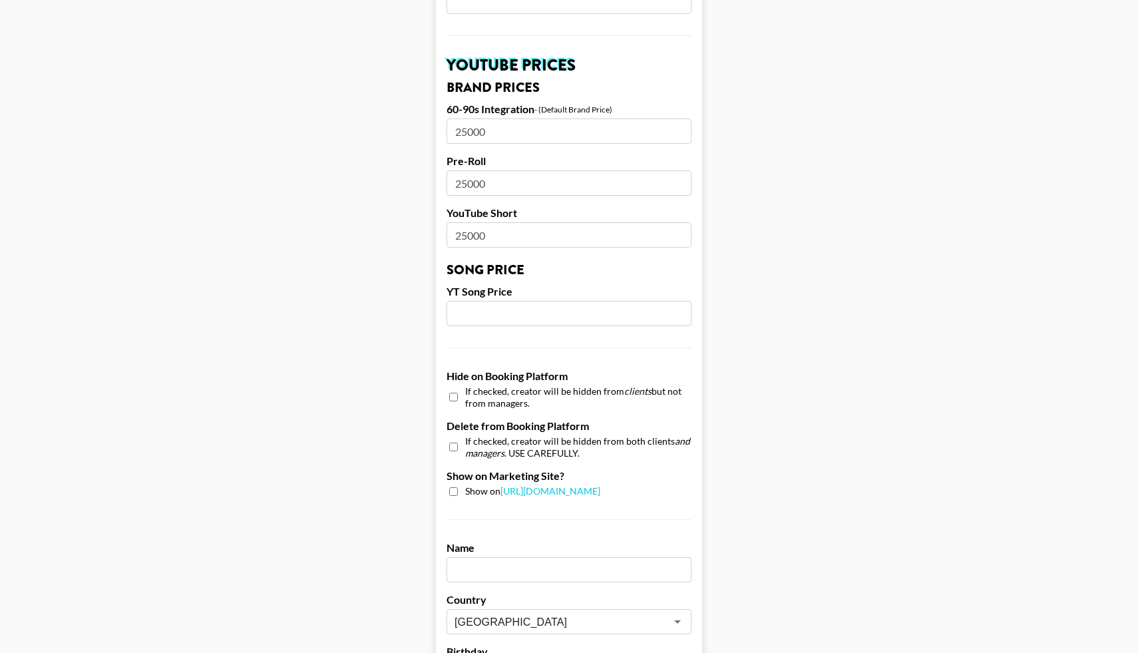
scroll to position [1153, 0]
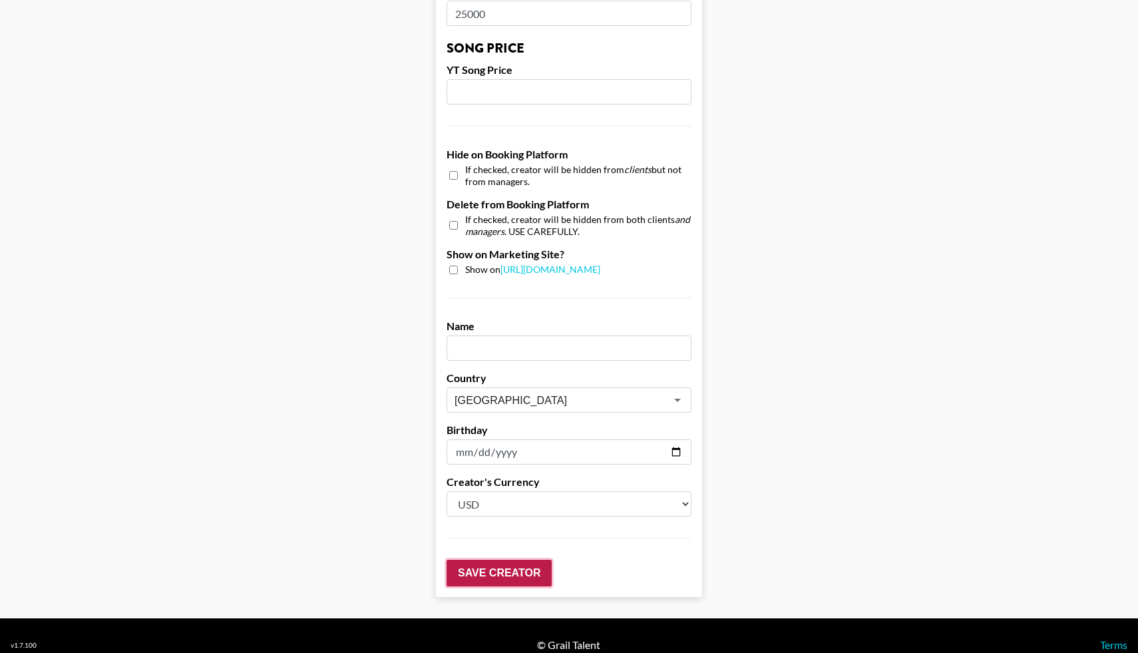
click at [500, 560] on input "Save Creator" at bounding box center [499, 573] width 105 height 27
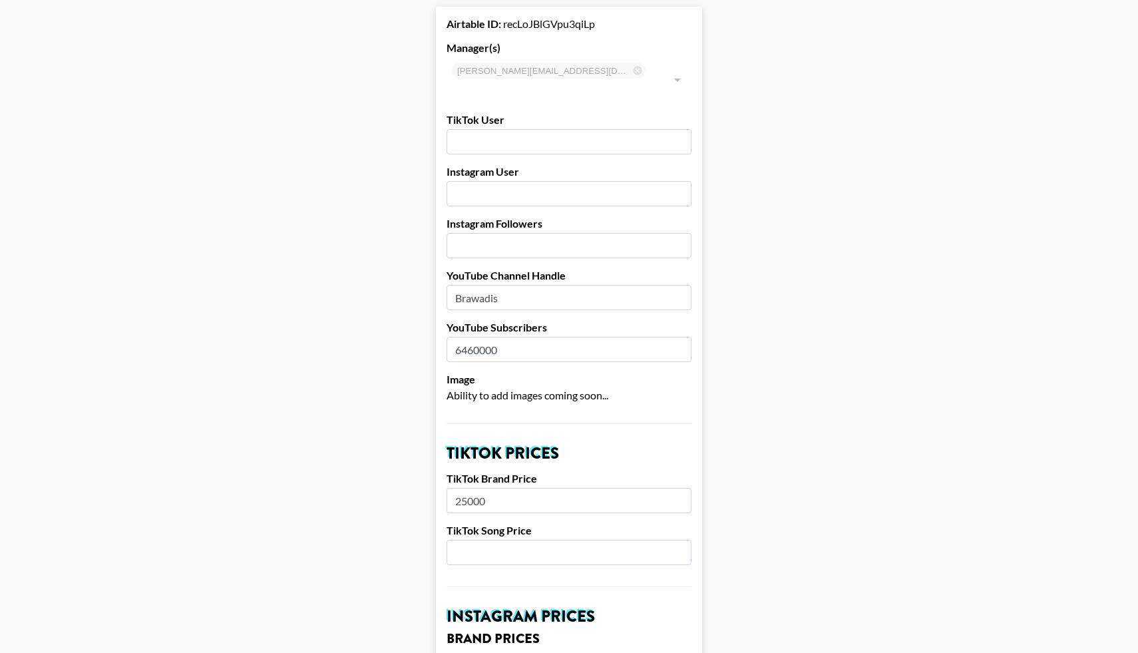
scroll to position [0, 0]
